Goal: Information Seeking & Learning: Learn about a topic

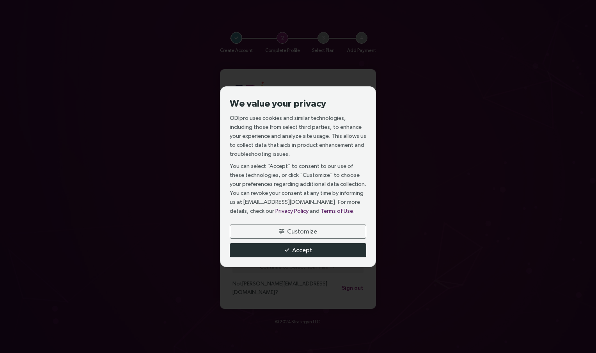
click at [303, 247] on span "Accept" at bounding box center [302, 250] width 20 height 10
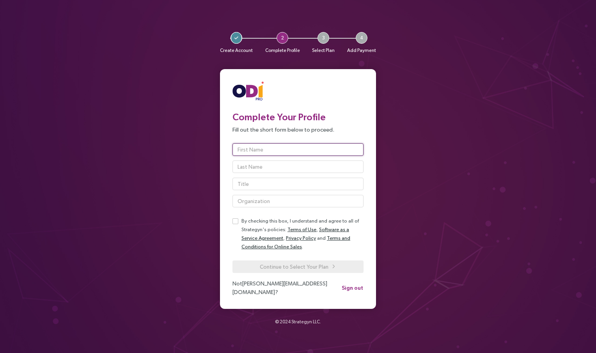
click at [261, 155] on input "text" at bounding box center [297, 149] width 131 height 12
type input "[PERSON_NAME]"
type input "Content Strategist"
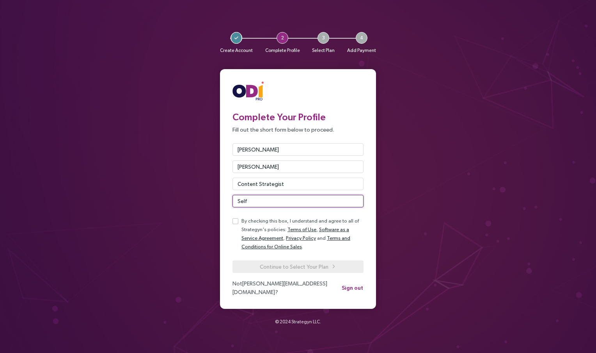
type input "Self"
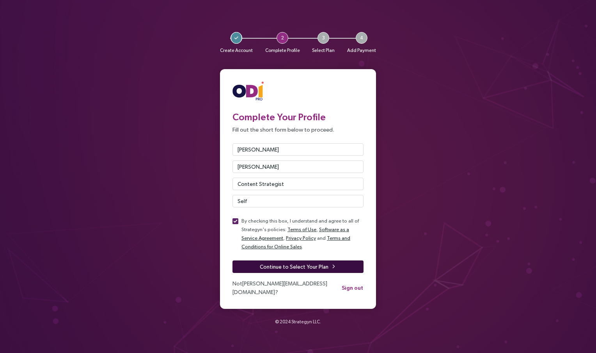
click at [259, 268] on button "Continue to Select Your Plan" at bounding box center [297, 266] width 131 height 12
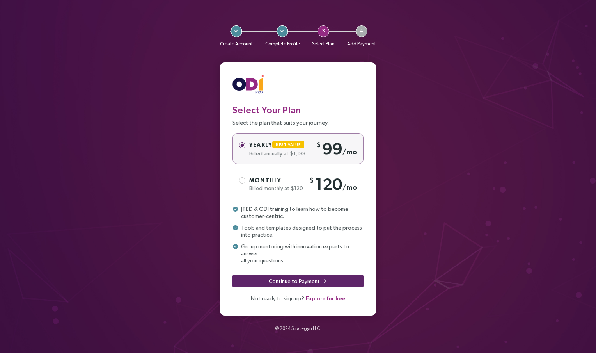
click at [328, 296] on span "Explore for free" at bounding box center [325, 298] width 39 height 9
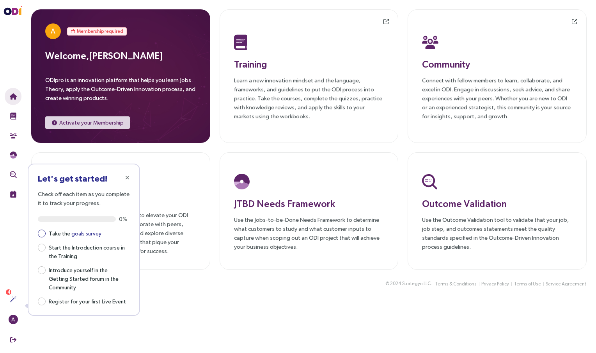
click at [76, 236] on link "goals survey" at bounding box center [86, 233] width 30 height 6
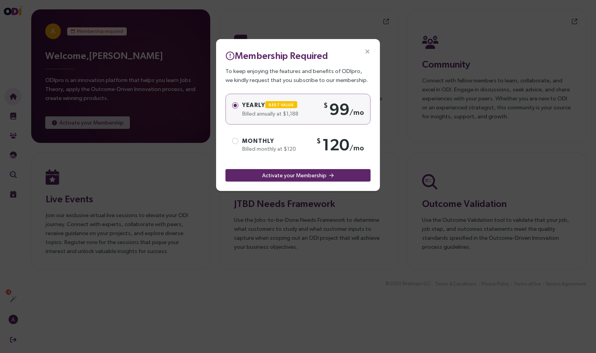
click at [368, 51] on icon "Close" at bounding box center [367, 51] width 7 height 7
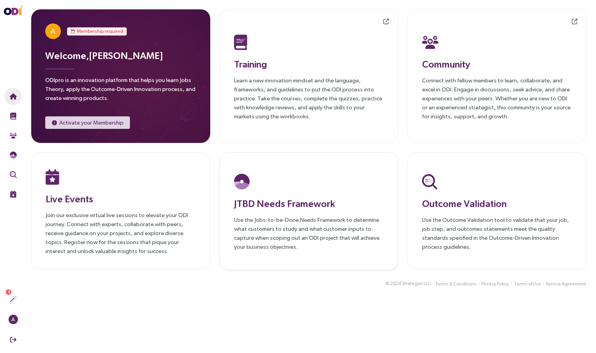
click at [276, 221] on p "Use the Jobs-to-be-Done Needs Framework to determine what customers to study an…" at bounding box center [309, 233] width 150 height 36
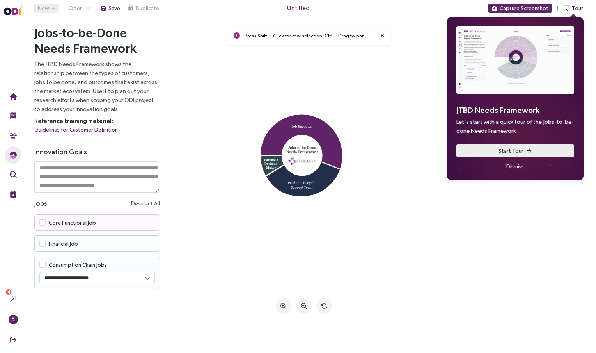
click at [475, 152] on button "Start Tour" at bounding box center [515, 150] width 118 height 12
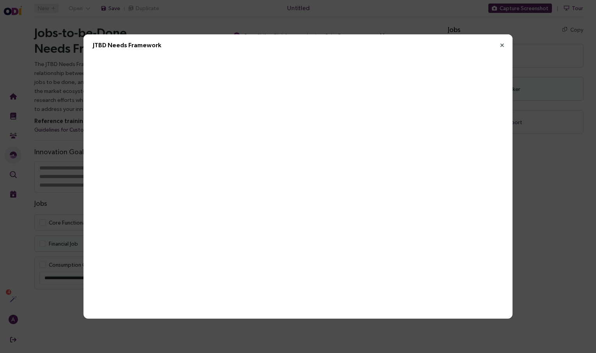
click at [502, 42] on icon "Close" at bounding box center [501, 45] width 7 height 7
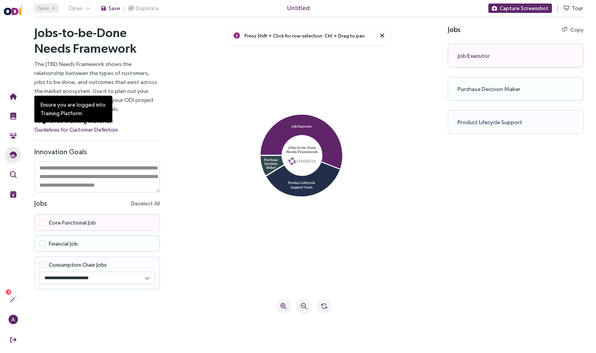
click at [61, 130] on link "Guidelines for Customer Definition" at bounding box center [75, 129] width 83 height 9
